Goal: Task Accomplishment & Management: Manage account settings

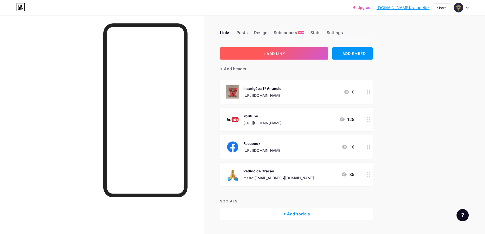
click at [294, 52] on button "+ ADD LINK" at bounding box center [274, 53] width 108 height 12
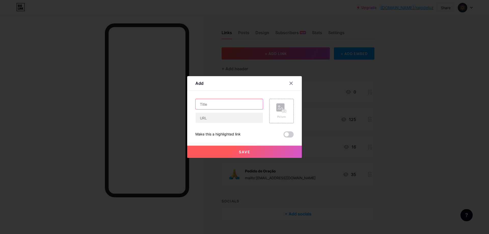
click at [205, 104] on input "text" at bounding box center [229, 104] width 67 height 10
type input "Spotify"
click at [207, 117] on input "text" at bounding box center [229, 118] width 67 height 10
paste input "[URL][DOMAIN_NAME]"
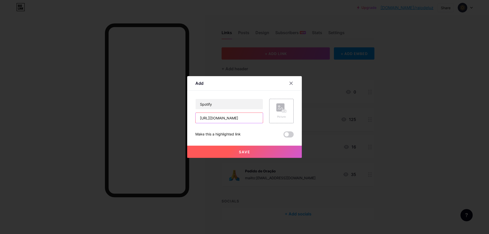
type input "[URL][DOMAIN_NAME]"
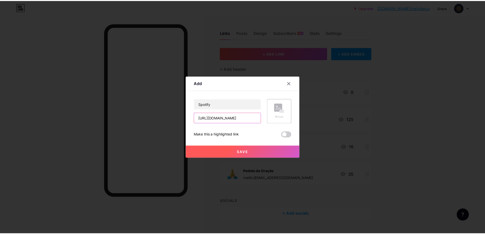
scroll to position [0, 0]
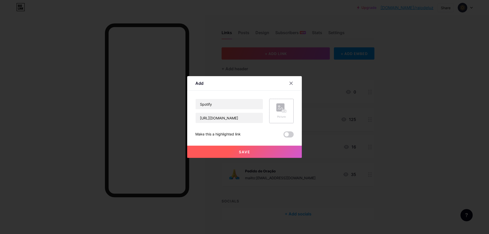
click at [282, 115] on div "Picture" at bounding box center [281, 117] width 10 height 4
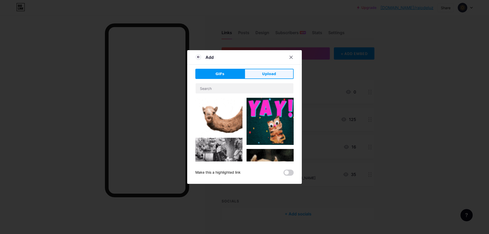
click at [274, 74] on button "Upload" at bounding box center [268, 74] width 49 height 10
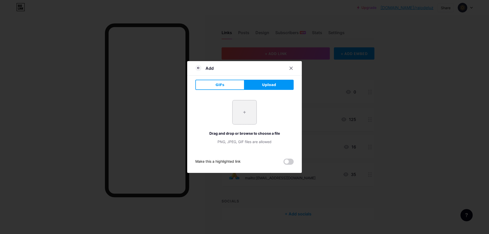
click at [239, 121] on input "file" at bounding box center [244, 112] width 24 height 24
type input "C:\fakepath\spotify.png"
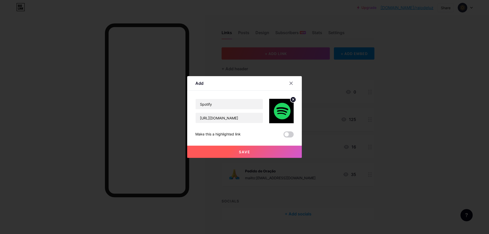
click at [223, 148] on button "Save" at bounding box center [244, 152] width 115 height 12
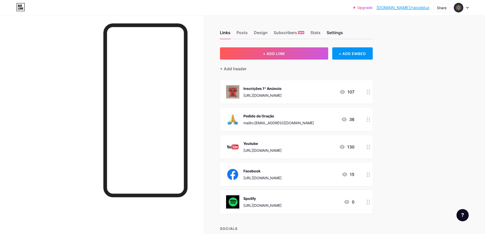
click at [332, 33] on div "Settings" at bounding box center [335, 34] width 16 height 9
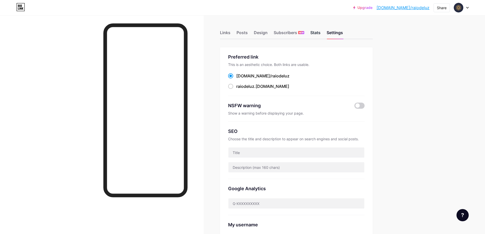
click at [318, 32] on div "Stats" at bounding box center [315, 34] width 10 height 9
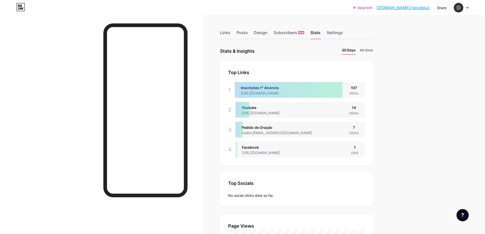
scroll to position [234, 485]
click at [224, 33] on div "Links" at bounding box center [225, 34] width 10 height 9
